Goal: Task Accomplishment & Management: Complete application form

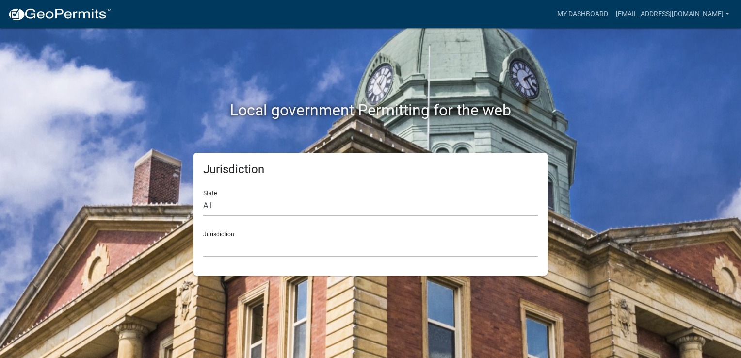
click at [224, 206] on select "All [US_STATE] [US_STATE] [US_STATE] [US_STATE] [US_STATE] [US_STATE] [US_STATE…" at bounding box center [370, 206] width 334 height 20
select select "[US_STATE]"
click at [203, 196] on select "All [US_STATE] [US_STATE] [US_STATE] [US_STATE] [US_STATE] [US_STATE] [US_STATE…" at bounding box center [370, 206] width 334 height 20
click at [223, 243] on select "City of [GEOGRAPHIC_DATA], [US_STATE] City of [GEOGRAPHIC_DATA], [US_STATE] Cit…" at bounding box center [370, 247] width 334 height 20
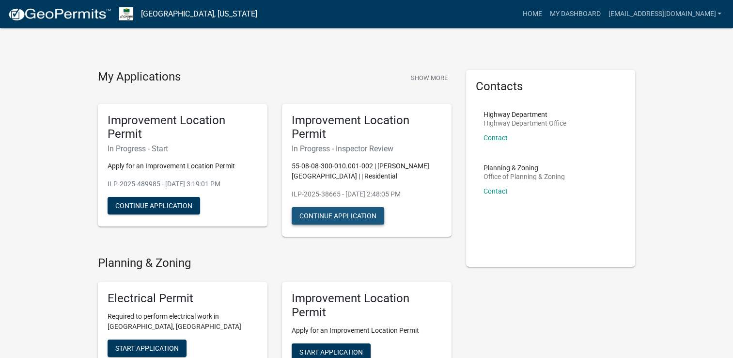
click at [349, 214] on button "Continue Application" at bounding box center [338, 215] width 93 height 17
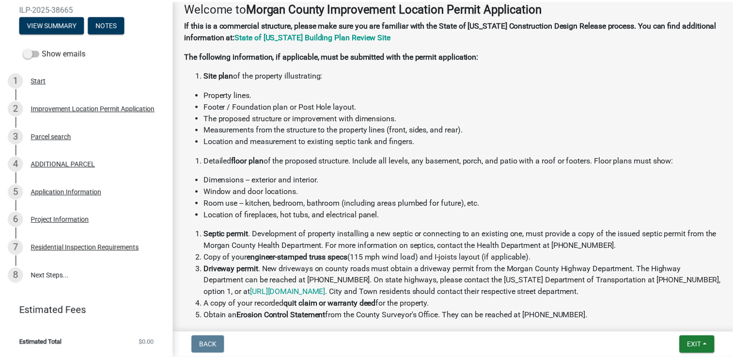
scroll to position [308, 0]
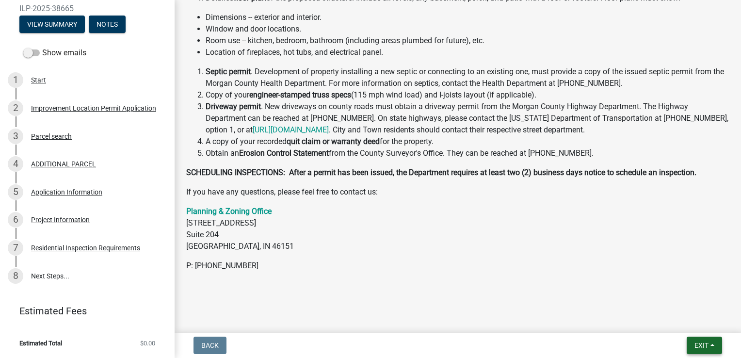
click at [701, 347] on span "Exit" at bounding box center [701, 345] width 14 height 8
click at [696, 323] on button "Save & Exit" at bounding box center [684, 319] width 78 height 23
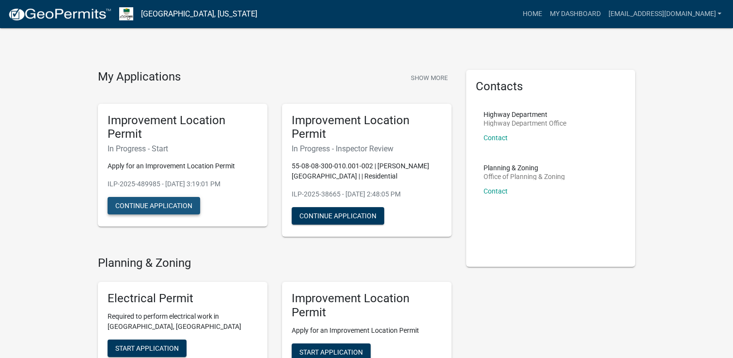
click at [152, 205] on button "Continue Application" at bounding box center [154, 205] width 93 height 17
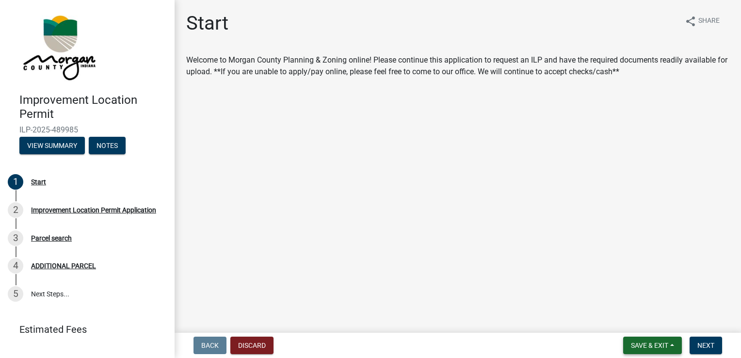
click at [658, 346] on span "Save & Exit" at bounding box center [649, 345] width 37 height 8
click at [634, 323] on button "Save & Exit" at bounding box center [643, 319] width 78 height 23
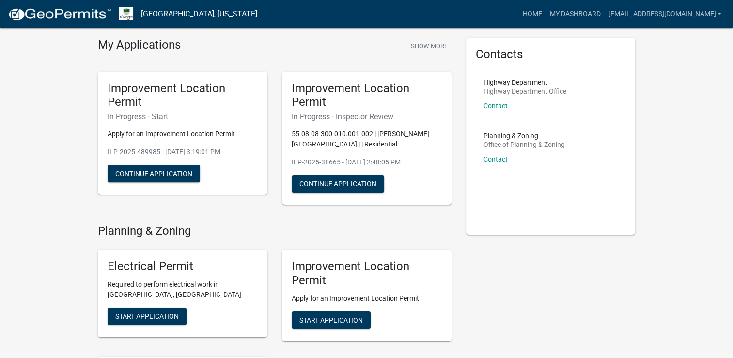
scroll to position [48, 0]
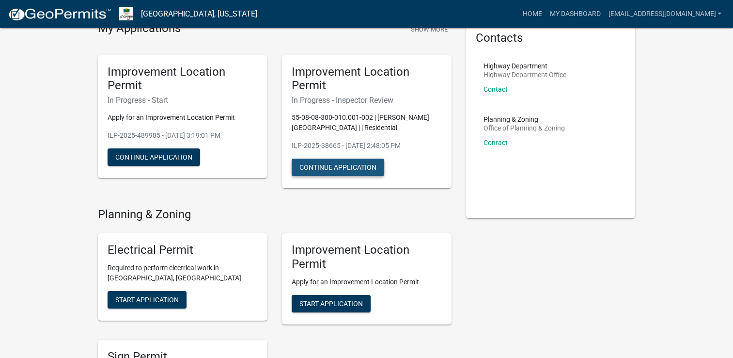
click at [329, 167] on button "Continue Application" at bounding box center [338, 166] width 93 height 17
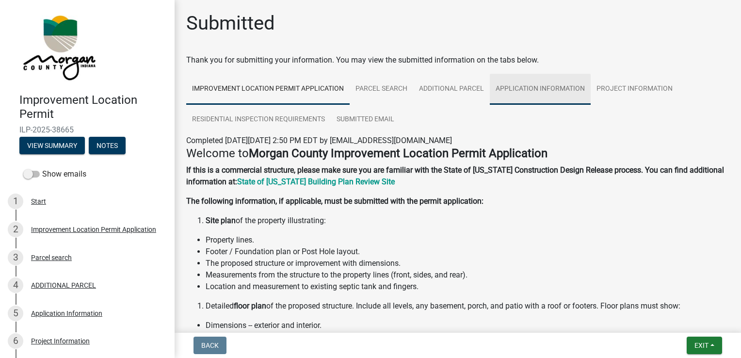
click at [548, 91] on link "Application Information" at bounding box center [540, 89] width 101 height 31
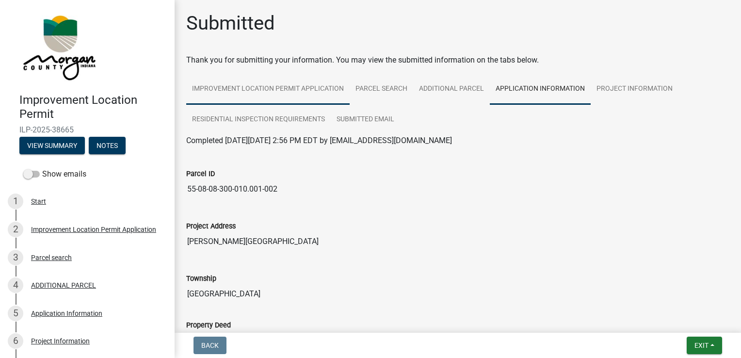
click at [315, 92] on link "Improvement Location Permit Application" at bounding box center [267, 89] width 163 height 31
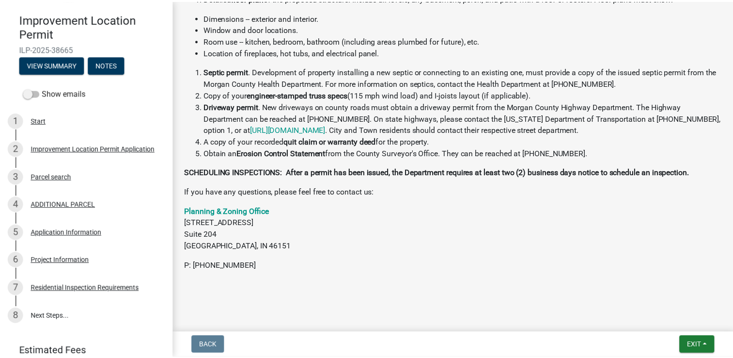
scroll to position [121, 0]
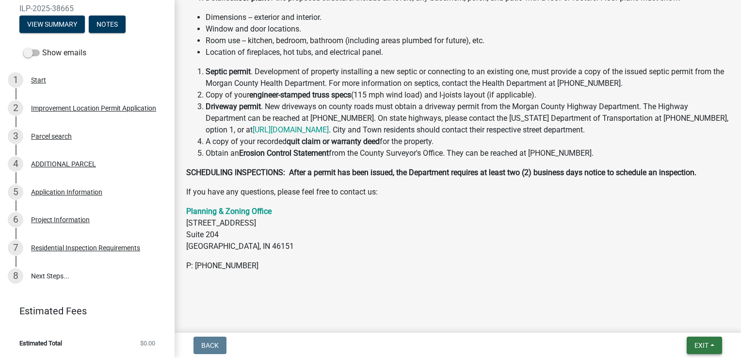
click at [700, 346] on span "Exit" at bounding box center [701, 345] width 14 height 8
click at [677, 314] on button "Save & Exit" at bounding box center [684, 319] width 78 height 23
